Goal: Task Accomplishment & Management: Manage account settings

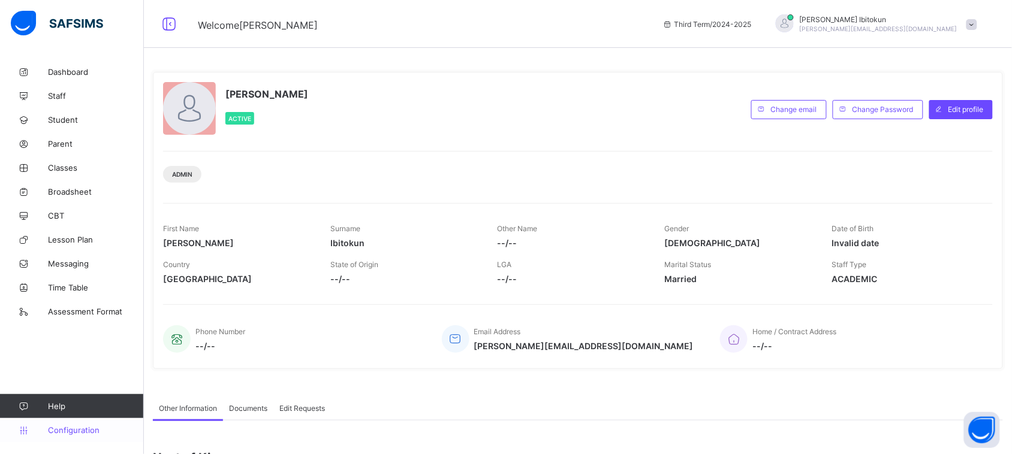
click at [74, 435] on span "Configuration" at bounding box center [95, 431] width 95 height 10
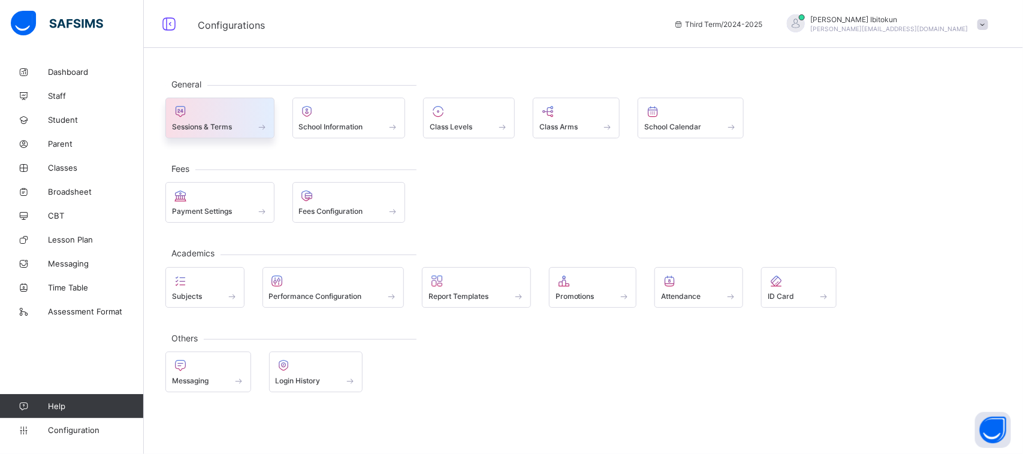
click at [188, 127] on span "Sessions & Terms" at bounding box center [202, 126] width 60 height 9
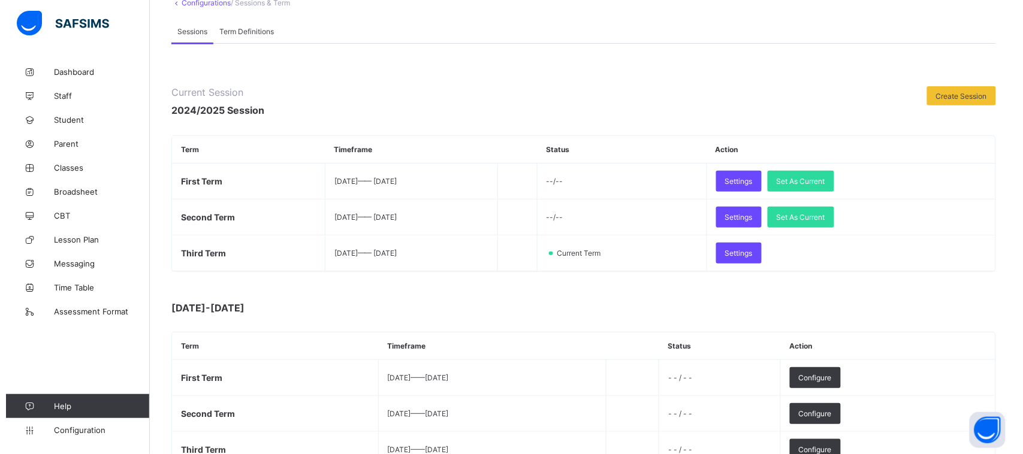
scroll to position [150, 0]
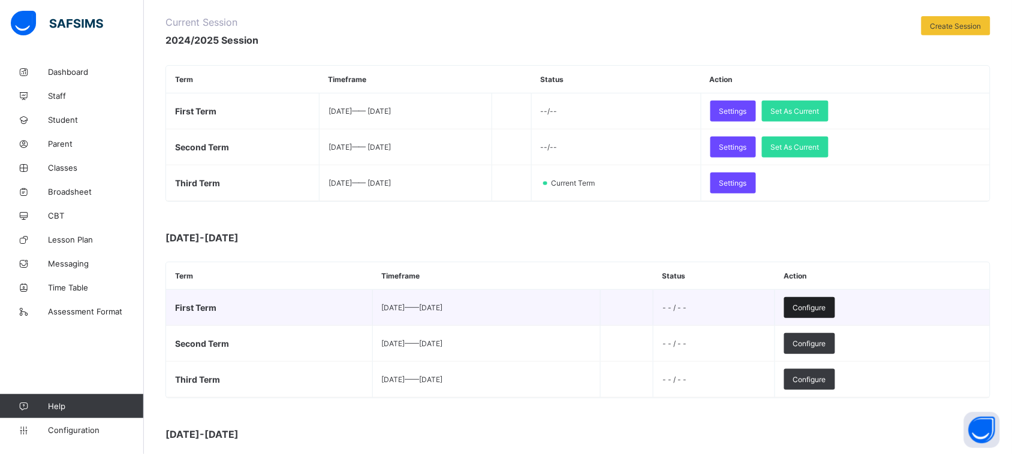
click at [835, 300] on div "Configure" at bounding box center [809, 307] width 51 height 21
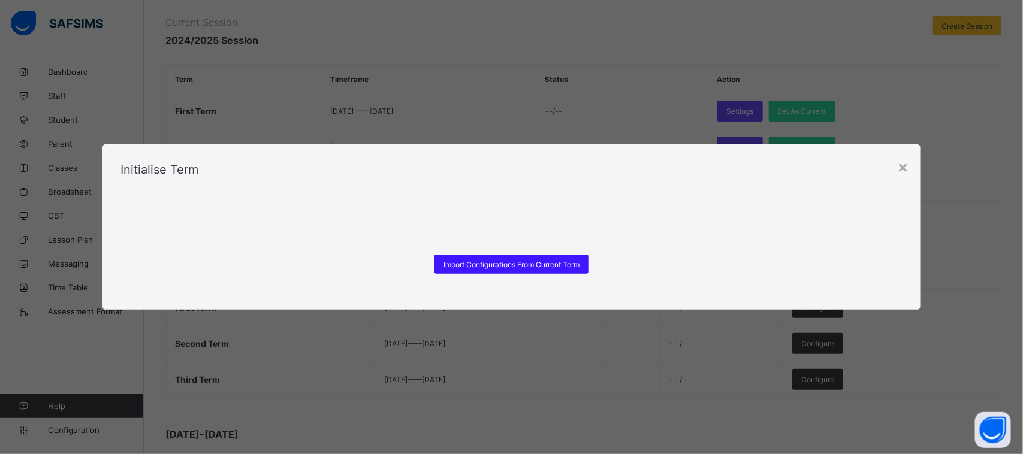
click at [543, 259] on div "Import Configurations From Current Term" at bounding box center [512, 264] width 154 height 19
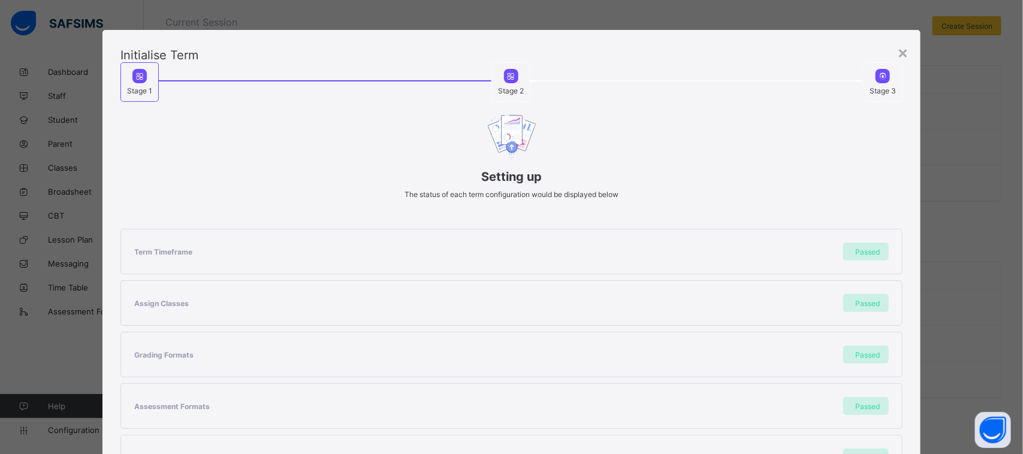
click at [723, 73] on div "Stage 2" at bounding box center [678, 82] width 372 height 40
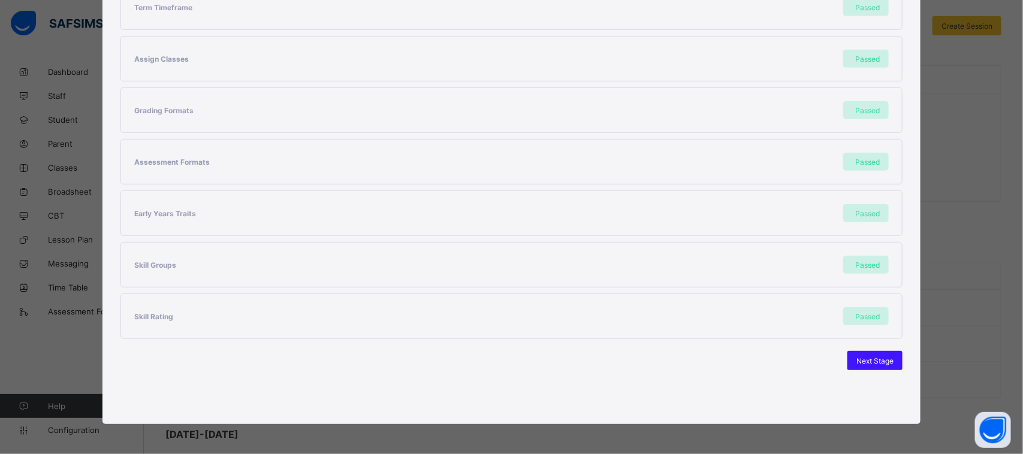
click at [864, 360] on span "Next Stage" at bounding box center [875, 361] width 37 height 9
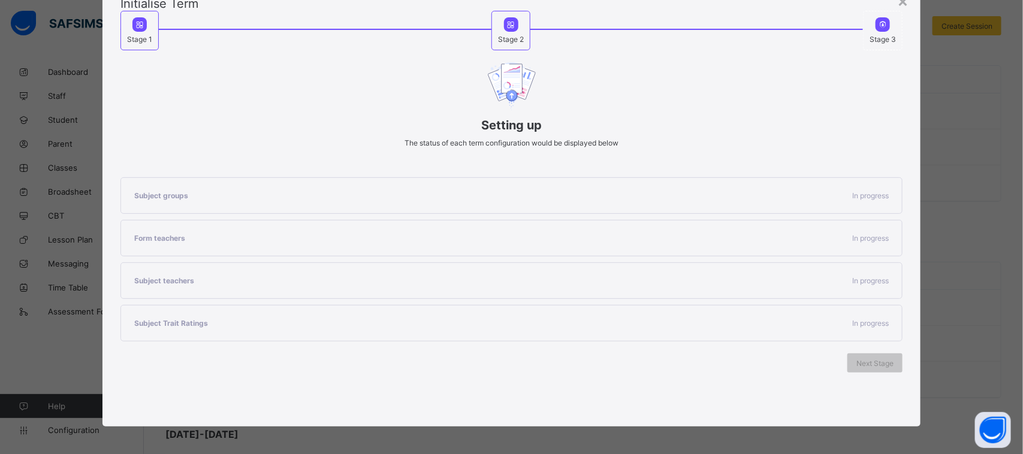
scroll to position [91, 0]
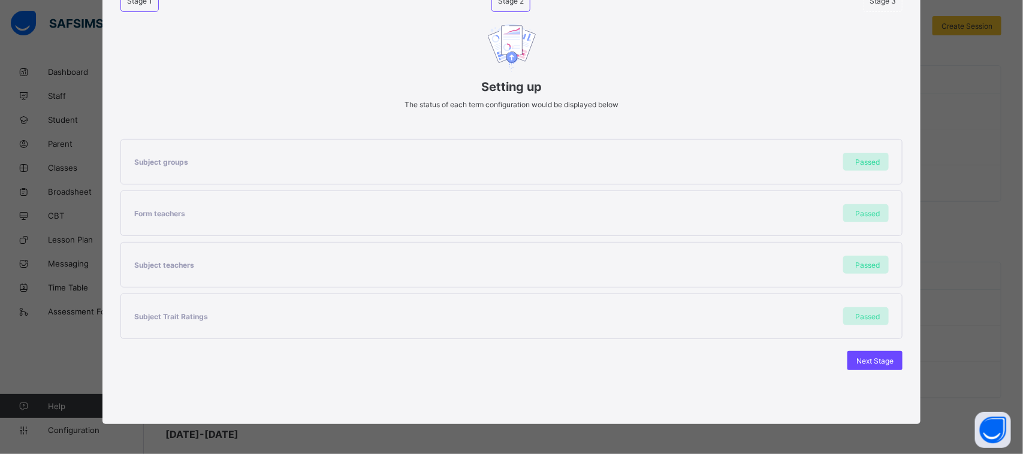
click at [864, 360] on span "Next Stage" at bounding box center [875, 361] width 37 height 9
click at [864, 360] on span "Set As Current Term" at bounding box center [860, 361] width 67 height 9
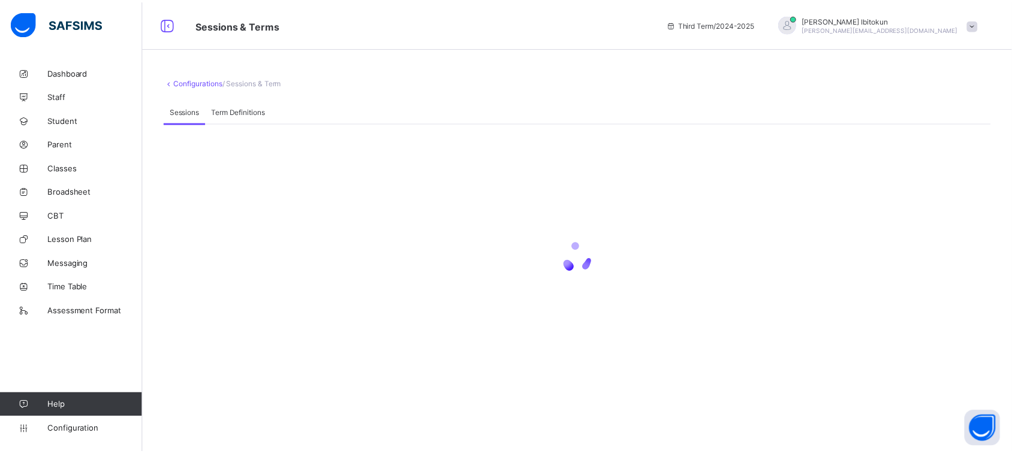
scroll to position [0, 0]
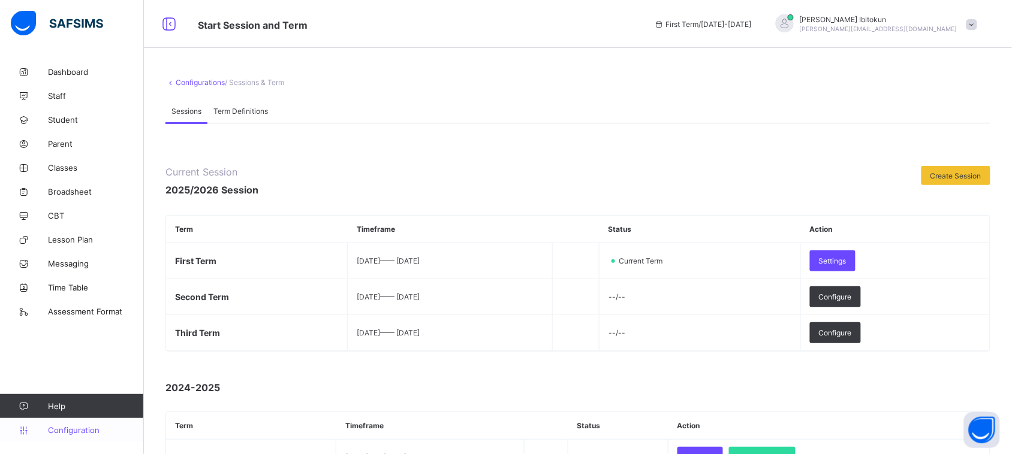
click at [85, 429] on span "Configuration" at bounding box center [95, 431] width 95 height 10
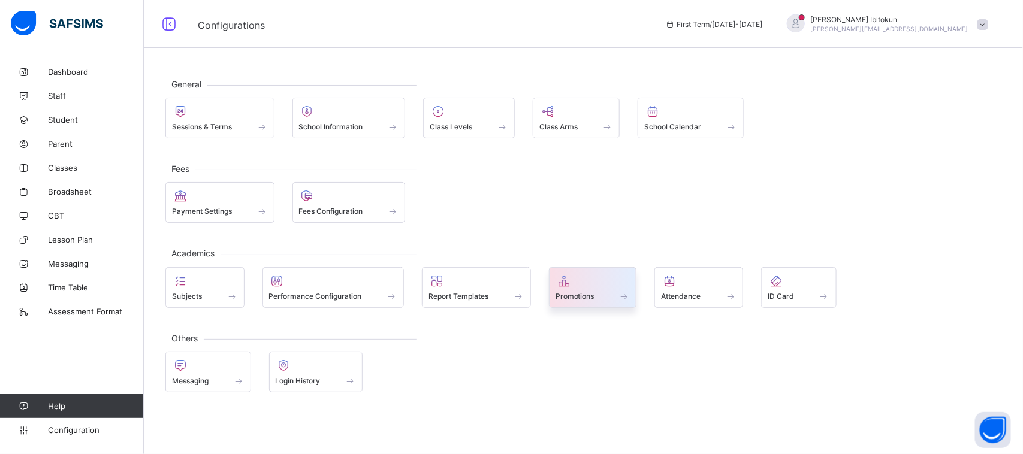
click at [583, 288] on div at bounding box center [593, 281] width 75 height 14
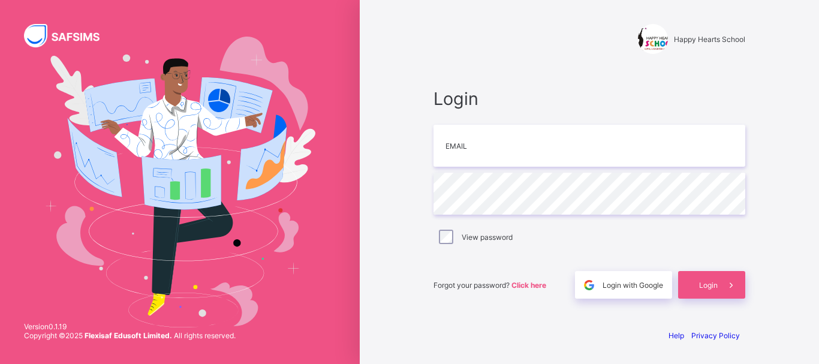
click at [471, 152] on input "email" at bounding box center [589, 146] width 312 height 42
type input "**********"
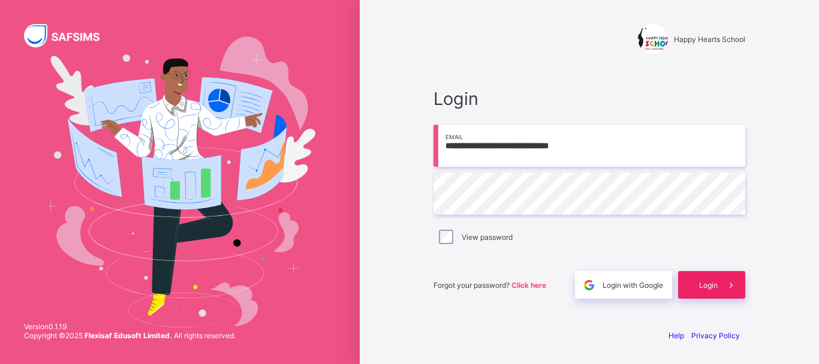
click at [699, 281] on span "Login" at bounding box center [708, 285] width 19 height 9
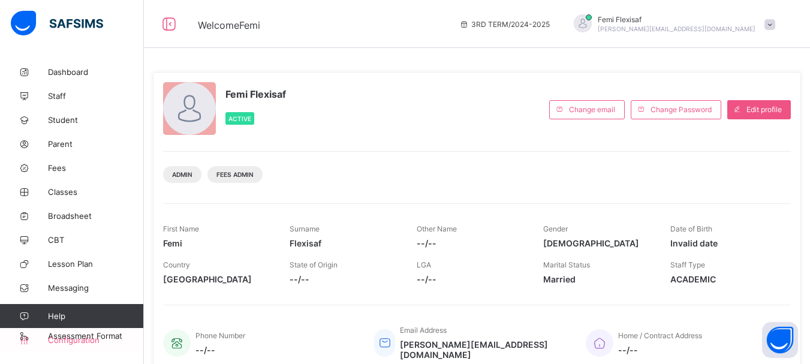
click at [74, 338] on span "Configuration" at bounding box center [95, 340] width 95 height 10
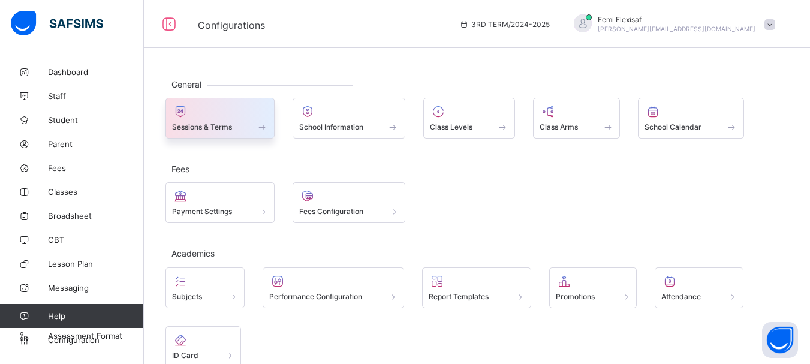
click at [203, 122] on div "Sessions & Terms" at bounding box center [220, 127] width 96 height 10
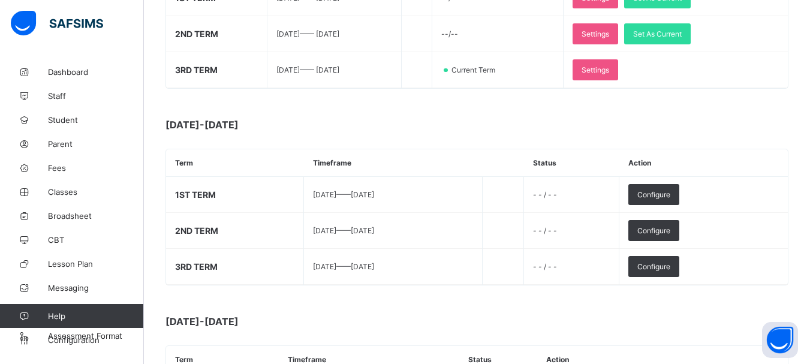
scroll to position [264, 0]
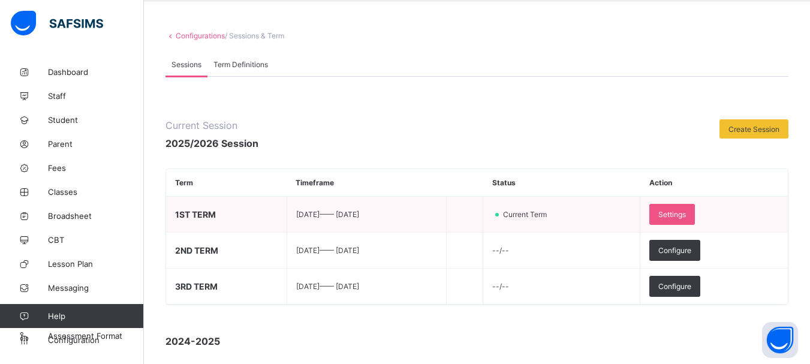
scroll to position [48, 0]
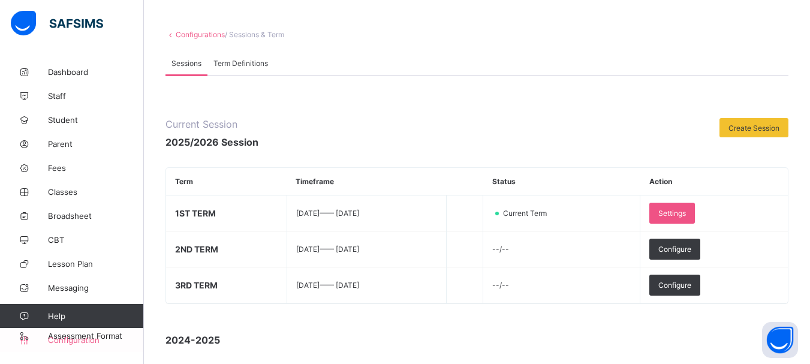
click at [77, 342] on span "Configuration" at bounding box center [95, 340] width 95 height 10
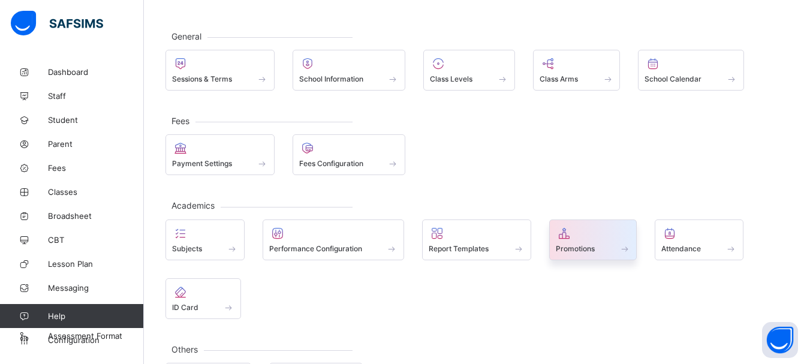
click at [575, 244] on span "Promotions" at bounding box center [575, 248] width 39 height 9
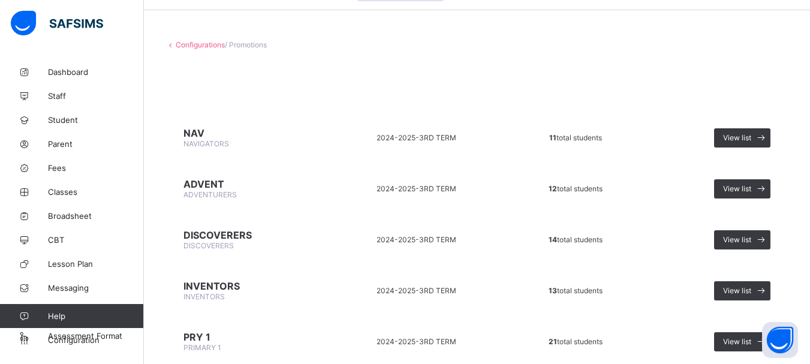
scroll to position [14, 0]
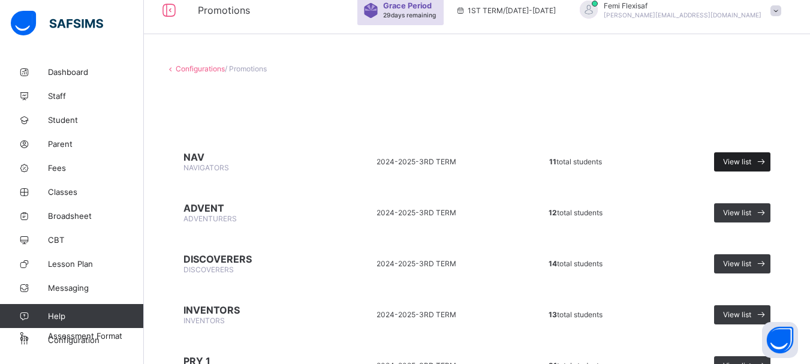
click at [746, 164] on span "View list" at bounding box center [737, 161] width 28 height 9
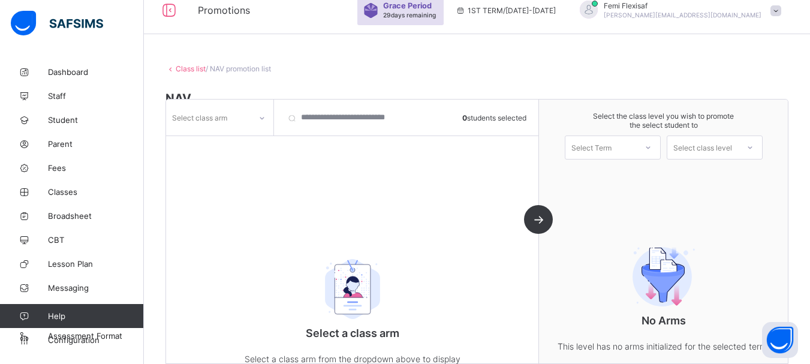
click at [195, 71] on link "Class list" at bounding box center [191, 68] width 30 height 9
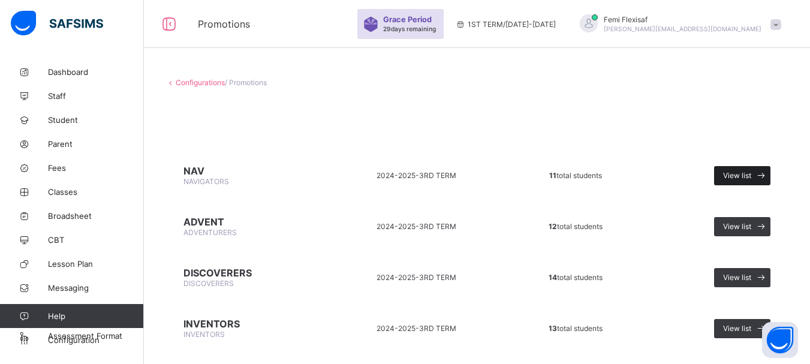
click at [748, 174] on span "View list" at bounding box center [737, 175] width 28 height 9
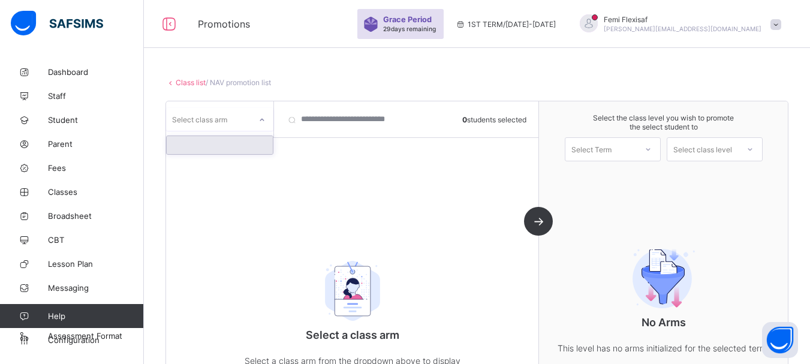
click at [262, 125] on icon at bounding box center [261, 120] width 7 height 12
click at [227, 149] on div at bounding box center [220, 145] width 106 height 18
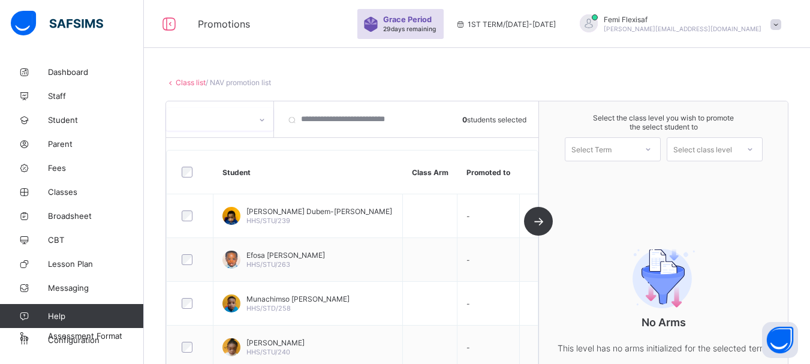
click at [652, 155] on icon at bounding box center [647, 149] width 7 height 12
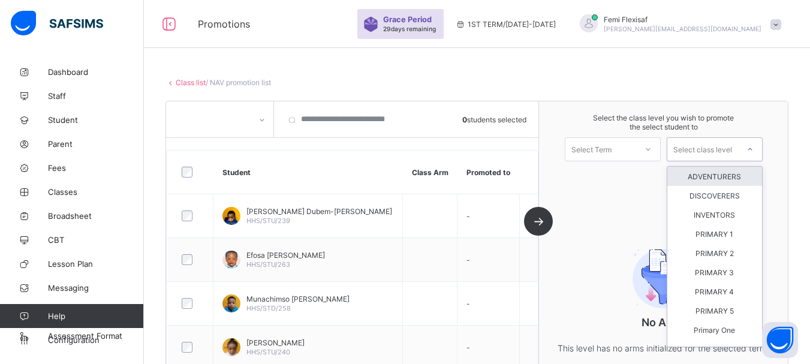
click at [754, 150] on icon at bounding box center [749, 149] width 7 height 12
click at [721, 180] on div "ADVENTURERS" at bounding box center [714, 176] width 95 height 19
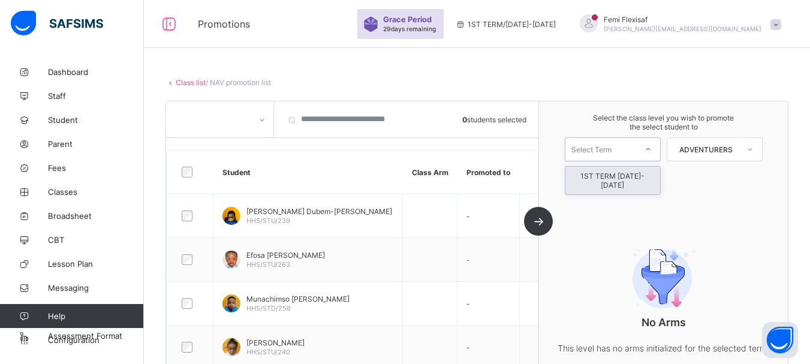
click at [636, 157] on div "Select Term" at bounding box center [600, 149] width 71 height 17
click at [622, 179] on div "1ST TERM 2025-2026" at bounding box center [612, 181] width 95 height 28
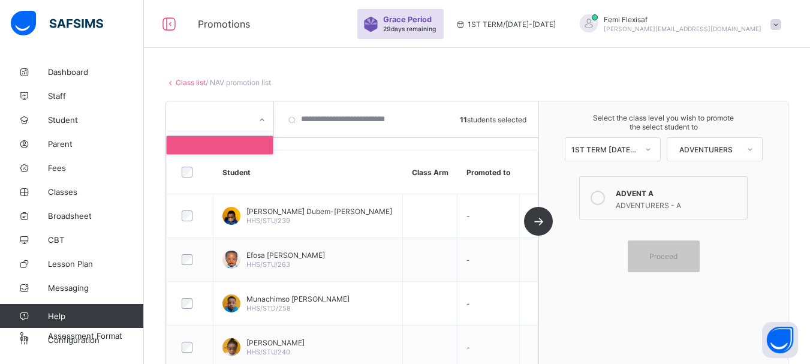
click at [263, 125] on icon at bounding box center [261, 120] width 7 height 12
click at [226, 147] on div at bounding box center [220, 145] width 106 height 18
click at [604, 203] on icon at bounding box center [597, 198] width 14 height 14
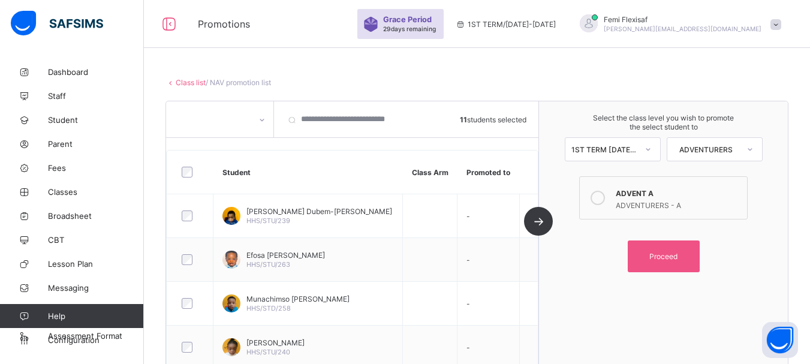
click at [191, 84] on link "Class list" at bounding box center [191, 82] width 30 height 9
